Goal: Task Accomplishment & Management: Manage account settings

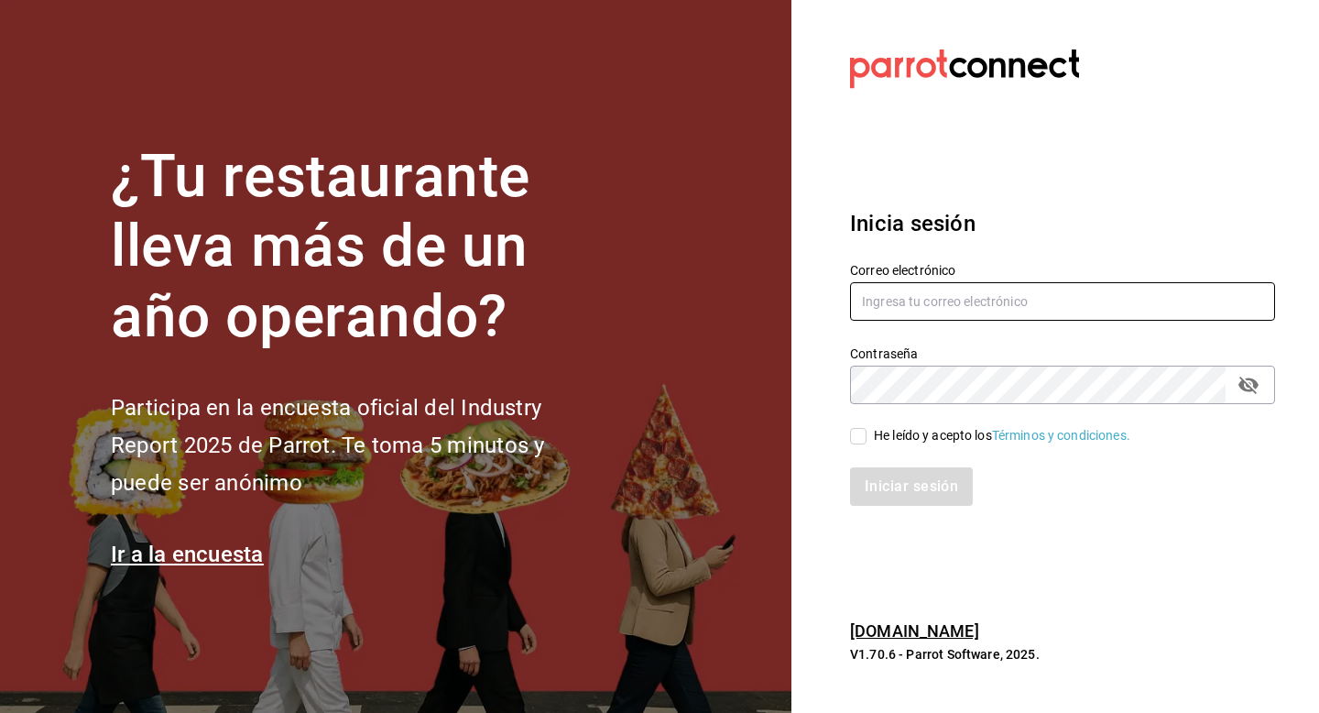
type input "[EMAIL_ADDRESS][DOMAIN_NAME]"
click at [860, 432] on input "He leído y acepto los Términos y condiciones." at bounding box center [858, 436] width 16 height 16
checkbox input "true"
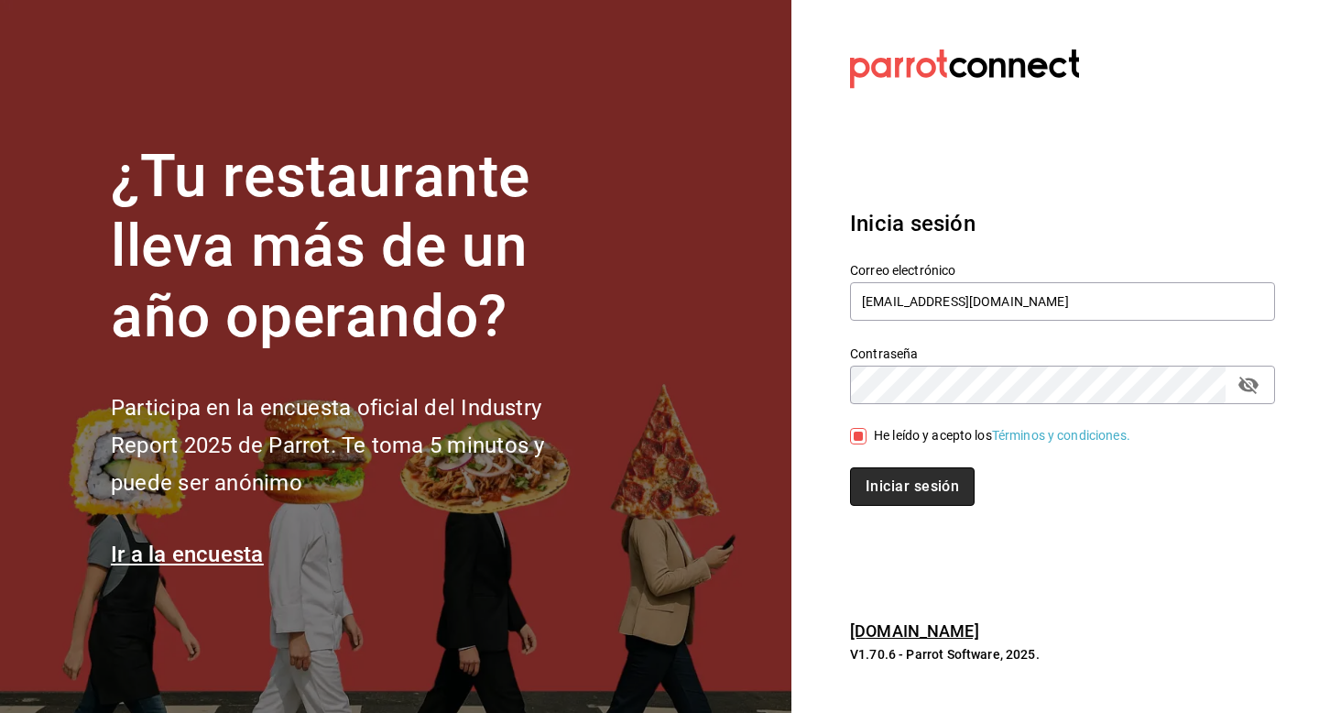
click at [884, 484] on button "Iniciar sesión" at bounding box center [912, 486] width 125 height 38
